Goal: Task Accomplishment & Management: Complete application form

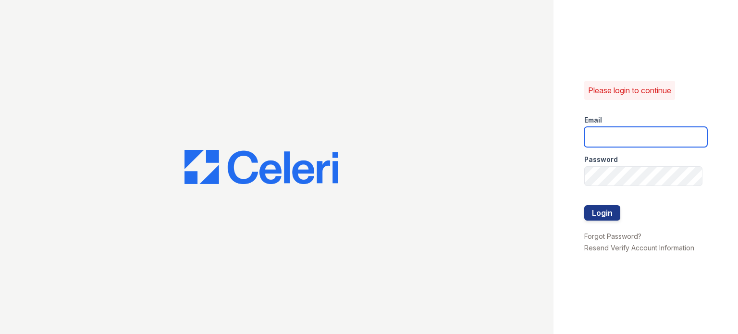
type input "[PERSON_NAME][DOMAIN_NAME][EMAIL_ADDRESS][DOMAIN_NAME]"
click at [602, 195] on div at bounding box center [646, 195] width 123 height 19
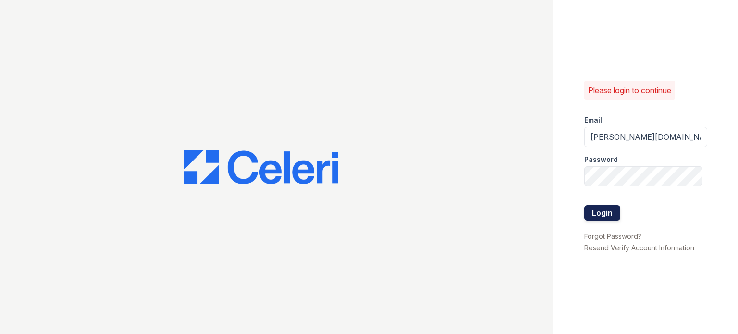
click at [610, 210] on button "Login" at bounding box center [603, 212] width 36 height 15
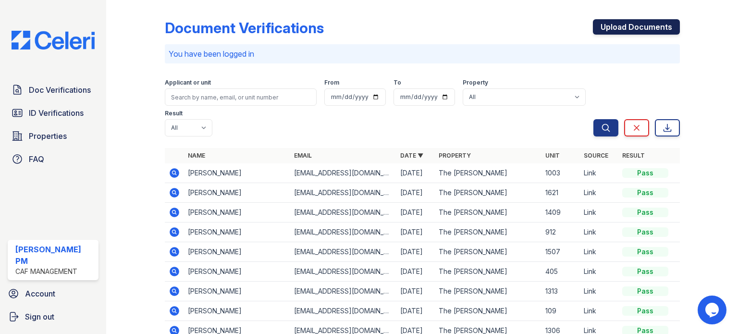
click at [636, 27] on link "Upload Documents" at bounding box center [636, 26] width 87 height 15
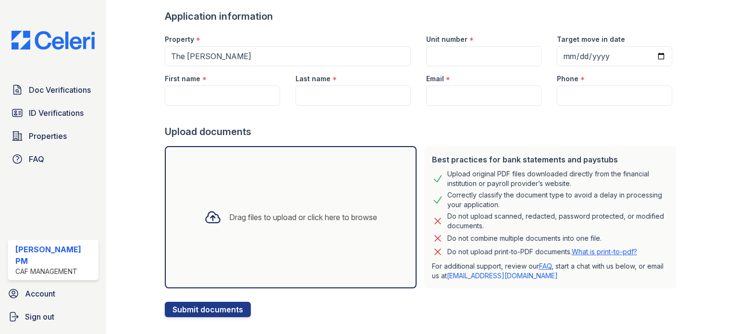
scroll to position [77, 0]
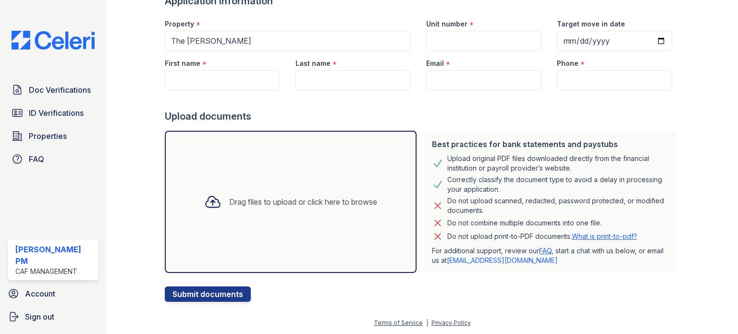
drag, startPoint x: 608, startPoint y: 223, endPoint x: 427, endPoint y: 131, distance: 202.5
click at [427, 131] on div "Best practices for bank statements and paystubs Upload original PDF files downl…" at bounding box center [550, 202] width 252 height 142
click at [436, 115] on div "Upload documents" at bounding box center [422, 116] width 515 height 13
click at [398, 106] on div at bounding box center [422, 99] width 515 height 19
drag, startPoint x: 604, startPoint y: 224, endPoint x: 426, endPoint y: 140, distance: 197.2
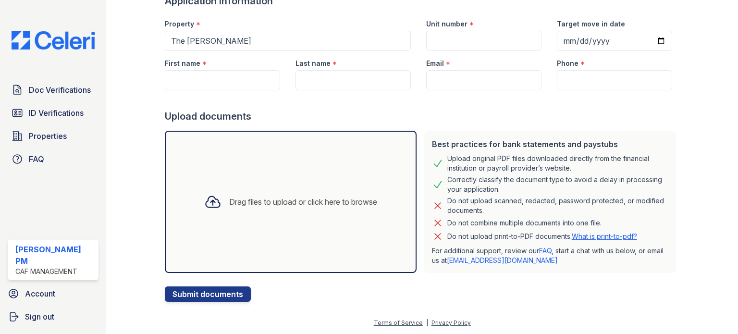
click at [426, 140] on div "Best practices for bank statements and paystubs Upload original PDF files downl…" at bounding box center [550, 202] width 252 height 142
click at [489, 110] on div "Upload documents" at bounding box center [422, 116] width 515 height 13
drag, startPoint x: 600, startPoint y: 224, endPoint x: 426, endPoint y: 134, distance: 196.1
click at [426, 134] on div "Best practices for bank statements and paystubs Upload original PDF files downl…" at bounding box center [550, 202] width 252 height 142
click at [446, 120] on div "Upload documents" at bounding box center [422, 116] width 515 height 13
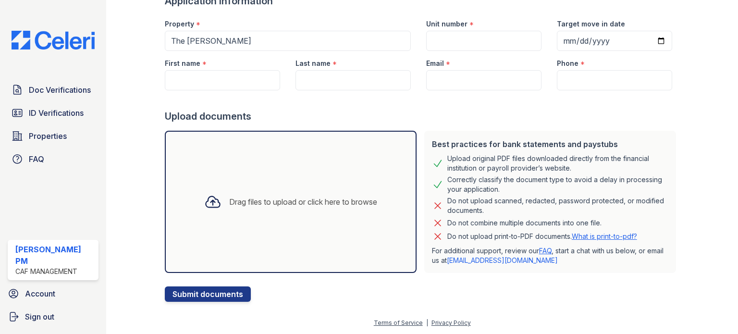
drag, startPoint x: 613, startPoint y: 222, endPoint x: 423, endPoint y: 131, distance: 210.9
click at [424, 131] on div "Best practices for bank statements and paystubs Upload original PDF files downl…" at bounding box center [550, 202] width 252 height 142
click at [445, 111] on div "Upload documents" at bounding box center [422, 116] width 515 height 13
drag, startPoint x: 598, startPoint y: 222, endPoint x: 415, endPoint y: 143, distance: 199.1
click at [415, 143] on div "Best practices for bank statements and paystubs Upload original PDF files downl…" at bounding box center [420, 202] width 519 height 150
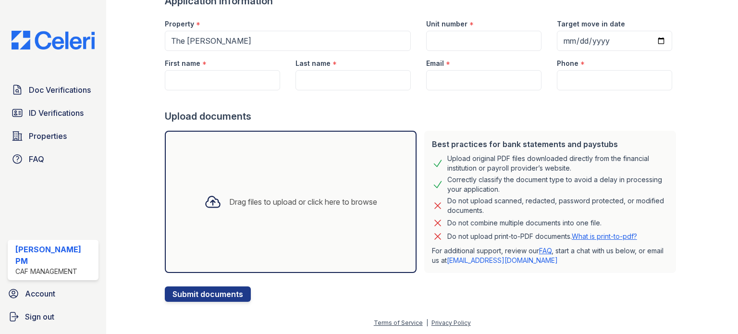
click at [465, 120] on div "Upload documents" at bounding box center [422, 116] width 515 height 13
drag, startPoint x: 609, startPoint y: 224, endPoint x: 427, endPoint y: 138, distance: 200.4
click at [428, 138] on div "Best practices for bank statements and paystubs Upload original PDF files downl…" at bounding box center [550, 202] width 252 height 142
click at [473, 121] on div "Upload documents" at bounding box center [422, 116] width 515 height 13
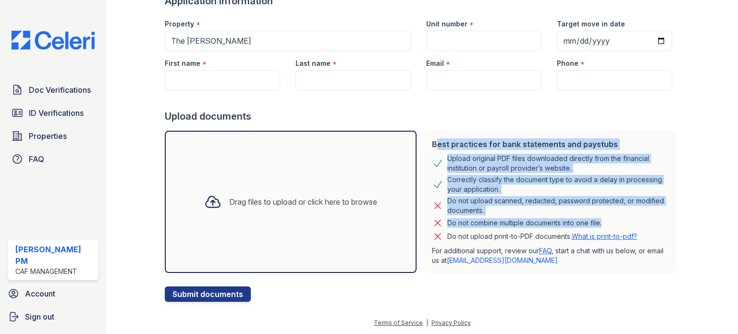
drag, startPoint x: 597, startPoint y: 222, endPoint x: 426, endPoint y: 133, distance: 192.6
click at [426, 133] on div "Best practices for bank statements and paystubs Upload original PDF files downl…" at bounding box center [550, 202] width 252 height 142
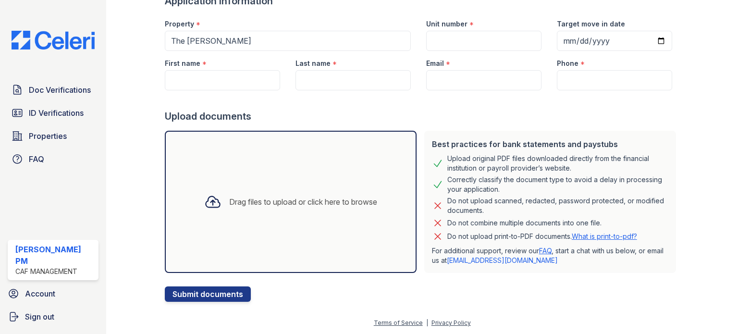
click at [482, 119] on div "Upload documents" at bounding box center [422, 116] width 515 height 13
drag, startPoint x: 598, startPoint y: 224, endPoint x: 427, endPoint y: 136, distance: 192.6
click at [427, 136] on div "Best practices for bank statements and paystubs Upload original PDF files downl…" at bounding box center [550, 202] width 252 height 142
click at [468, 121] on div "Upload documents" at bounding box center [422, 116] width 515 height 13
drag, startPoint x: 609, startPoint y: 224, endPoint x: 431, endPoint y: 134, distance: 199.1
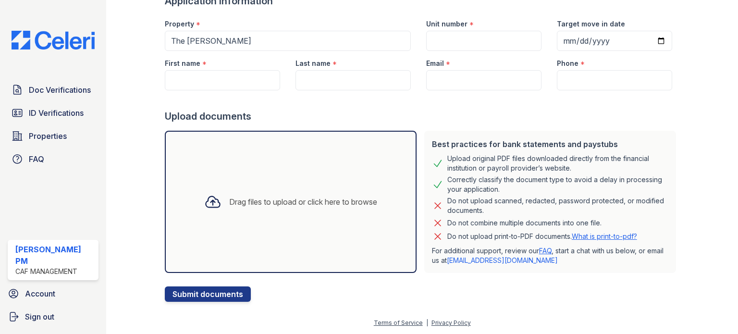
click at [425, 140] on div "Best practices for bank statements and paystubs Upload original PDF files downl…" at bounding box center [550, 202] width 252 height 142
click at [452, 122] on div "Upload documents" at bounding box center [422, 116] width 515 height 13
drag, startPoint x: 601, startPoint y: 227, endPoint x: 423, endPoint y: 141, distance: 197.8
click at [424, 141] on div "Best practices for bank statements and paystubs Upload original PDF files downl…" at bounding box center [550, 202] width 252 height 142
click at [538, 211] on div "Do not upload scanned, redacted, password protected, or modified documents." at bounding box center [558, 205] width 221 height 19
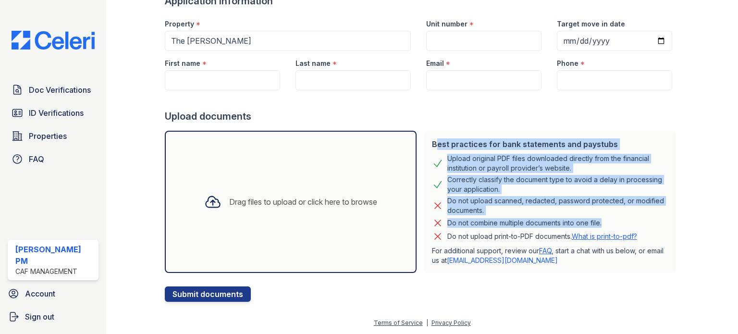
drag, startPoint x: 596, startPoint y: 220, endPoint x: 424, endPoint y: 136, distance: 191.5
click at [421, 138] on div "Best practices for bank statements and paystubs Upload original PDF files downl…" at bounding box center [551, 202] width 260 height 150
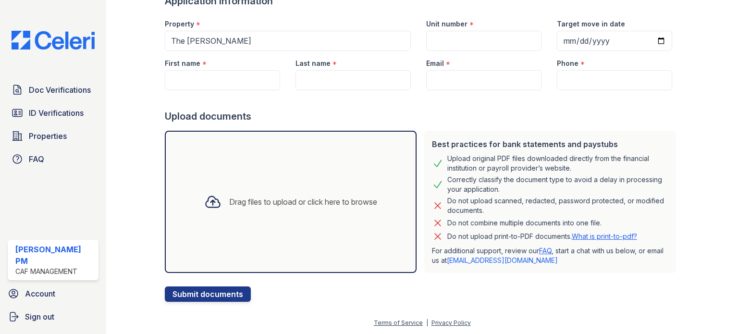
drag, startPoint x: 545, startPoint y: 111, endPoint x: 553, endPoint y: 117, distance: 10.0
click at [547, 111] on div "Upload documents" at bounding box center [422, 116] width 515 height 13
drag, startPoint x: 592, startPoint y: 206, endPoint x: 425, endPoint y: 126, distance: 184.9
click at [425, 127] on div "Best practices for bank statements and paystubs Upload original PDF files downl…" at bounding box center [551, 202] width 260 height 150
click at [514, 124] on form "Application information Property * The [PERSON_NAME] Unit number * Target move …" at bounding box center [422, 148] width 515 height 308
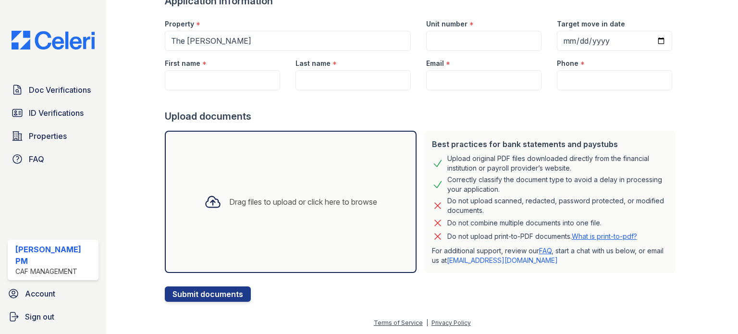
drag, startPoint x: 578, startPoint y: 218, endPoint x: 427, endPoint y: 136, distance: 172.1
click at [427, 136] on div "Best practices for bank statements and paystubs Upload original PDF files downl…" at bounding box center [550, 202] width 252 height 142
click at [436, 118] on div "Upload documents" at bounding box center [422, 116] width 515 height 13
drag, startPoint x: 610, startPoint y: 224, endPoint x: 431, endPoint y: 138, distance: 198.6
click at [428, 142] on div "Best practices for bank statements and paystubs Upload original PDF files downl…" at bounding box center [550, 202] width 252 height 142
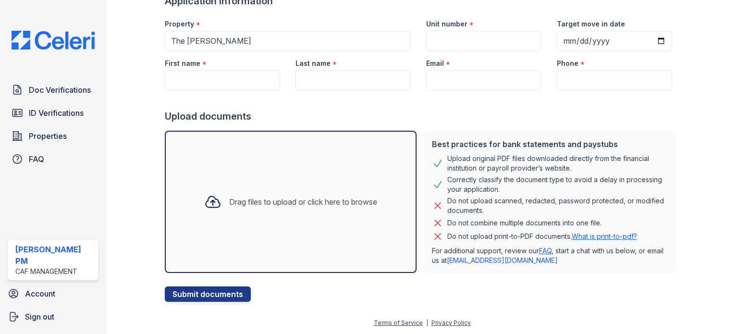
click at [463, 118] on div "Upload documents" at bounding box center [422, 116] width 515 height 13
drag, startPoint x: 604, startPoint y: 224, endPoint x: 444, endPoint y: 134, distance: 183.6
click at [427, 143] on div "Best practices for bank statements and paystubs Upload original PDF files downl…" at bounding box center [550, 202] width 252 height 142
click at [474, 119] on div "Upload documents" at bounding box center [422, 116] width 515 height 13
drag, startPoint x: 608, startPoint y: 224, endPoint x: 428, endPoint y: 132, distance: 201.7
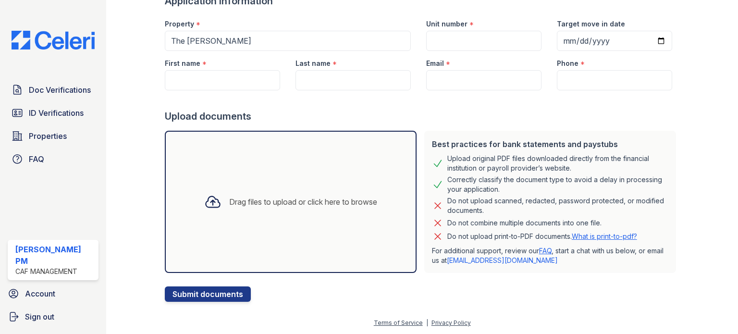
click at [428, 132] on div "Best practices for bank statements and paystubs Upload original PDF files downl…" at bounding box center [550, 202] width 252 height 142
click at [448, 121] on div "Upload documents" at bounding box center [422, 116] width 515 height 13
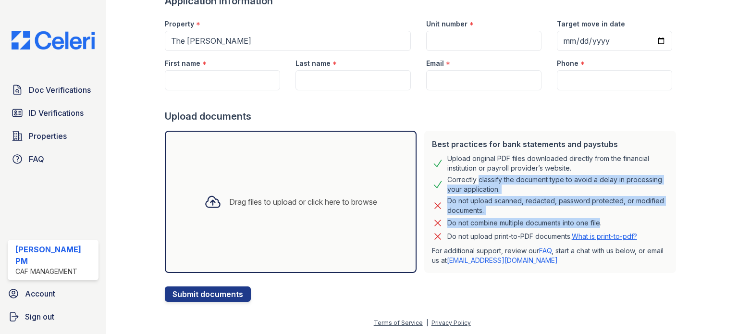
drag, startPoint x: 591, startPoint y: 223, endPoint x: 467, endPoint y: 171, distance: 134.3
click at [467, 171] on div "Best practices for bank statements and paystubs Upload original PDF files downl…" at bounding box center [550, 202] width 252 height 142
click at [469, 171] on div "Upload original PDF files downloaded directly from the financial institution or…" at bounding box center [558, 163] width 221 height 19
drag, startPoint x: 607, startPoint y: 223, endPoint x: 425, endPoint y: 138, distance: 200.7
click at [425, 138] on div "Best practices for bank statements and paystubs Upload original PDF files downl…" at bounding box center [550, 202] width 252 height 142
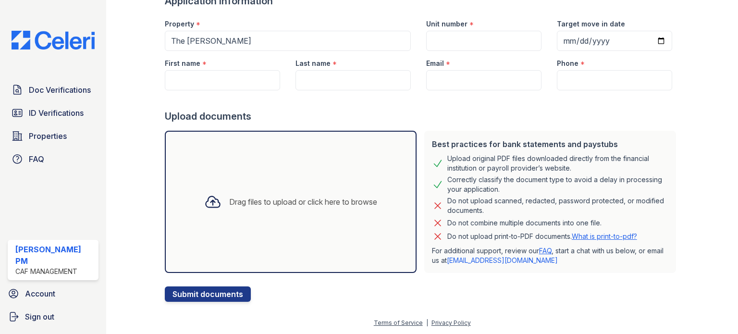
drag, startPoint x: 451, startPoint y: 124, endPoint x: 457, endPoint y: 121, distance: 6.4
click at [456, 121] on form "Application information Property * The [PERSON_NAME] Unit number * Target move …" at bounding box center [422, 148] width 515 height 308
drag, startPoint x: 609, startPoint y: 224, endPoint x: 427, endPoint y: 140, distance: 199.6
click at [426, 141] on div "Best practices for bank statements and paystubs Upload original PDF files downl…" at bounding box center [550, 202] width 252 height 142
drag, startPoint x: 506, startPoint y: 121, endPoint x: 563, endPoint y: 178, distance: 81.2
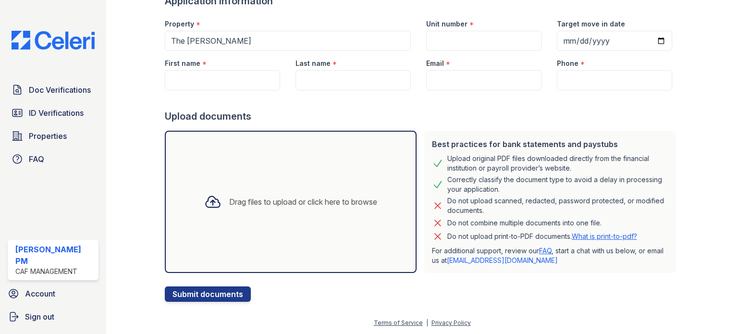
click at [507, 121] on div "Upload documents" at bounding box center [422, 116] width 515 height 13
drag, startPoint x: 602, startPoint y: 226, endPoint x: 421, endPoint y: 143, distance: 199.2
click at [424, 143] on div "Best practices for bank statements and paystubs Upload original PDF files downl…" at bounding box center [550, 202] width 252 height 142
click at [565, 110] on div "Upload documents" at bounding box center [422, 116] width 515 height 13
drag, startPoint x: 601, startPoint y: 227, endPoint x: 468, endPoint y: 139, distance: 160.0
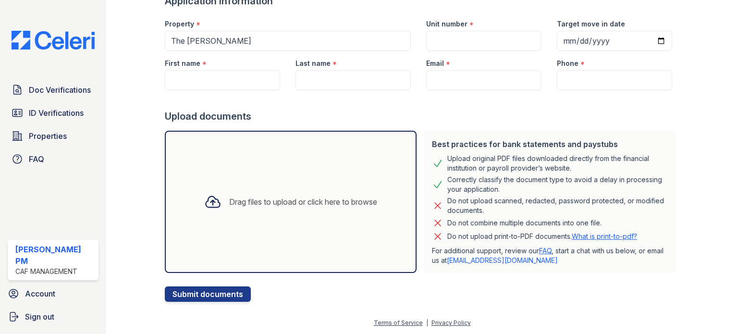
click at [424, 146] on div "Best practices for bank statements and paystubs Upload original PDF files downl…" at bounding box center [550, 202] width 252 height 142
click at [540, 119] on div "Upload documents" at bounding box center [422, 116] width 515 height 13
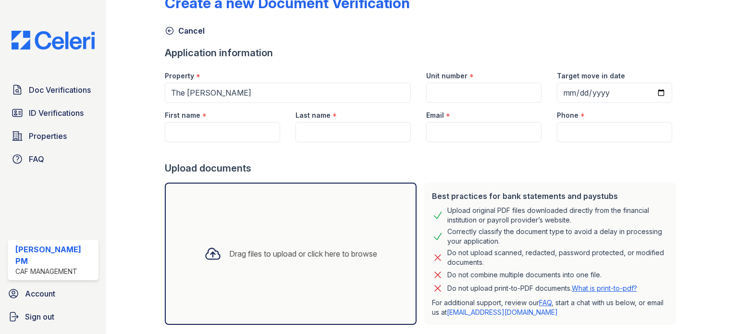
scroll to position [48, 0]
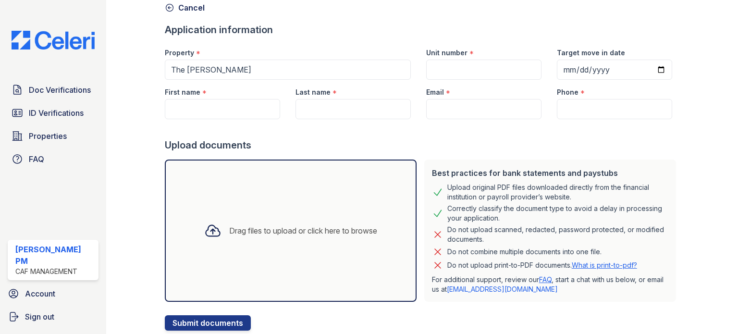
drag, startPoint x: 602, startPoint y: 254, endPoint x: 430, endPoint y: 174, distance: 190.3
click at [430, 174] on div "Best practices for bank statements and paystubs Upload original PDF files downl…" at bounding box center [550, 231] width 252 height 142
drag, startPoint x: 446, startPoint y: 149, endPoint x: 475, endPoint y: 166, distance: 33.4
click at [448, 149] on div "Upload documents" at bounding box center [422, 144] width 515 height 13
drag, startPoint x: 612, startPoint y: 243, endPoint x: 489, endPoint y: 150, distance: 154.1
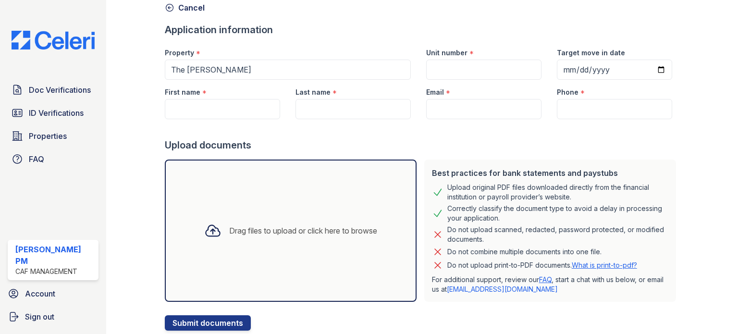
click at [424, 172] on div "Best practices for bank statements and paystubs Upload original PDF files downl…" at bounding box center [550, 231] width 252 height 142
click at [524, 139] on div "Upload documents" at bounding box center [422, 144] width 515 height 13
drag, startPoint x: 601, startPoint y: 253, endPoint x: 424, endPoint y: 158, distance: 201.1
click at [424, 158] on div "Best practices for bank statements and paystubs Upload original PDF files downl…" at bounding box center [551, 231] width 260 height 150
click at [513, 142] on div "Upload documents" at bounding box center [422, 144] width 515 height 13
